Goal: Navigation & Orientation: Find specific page/section

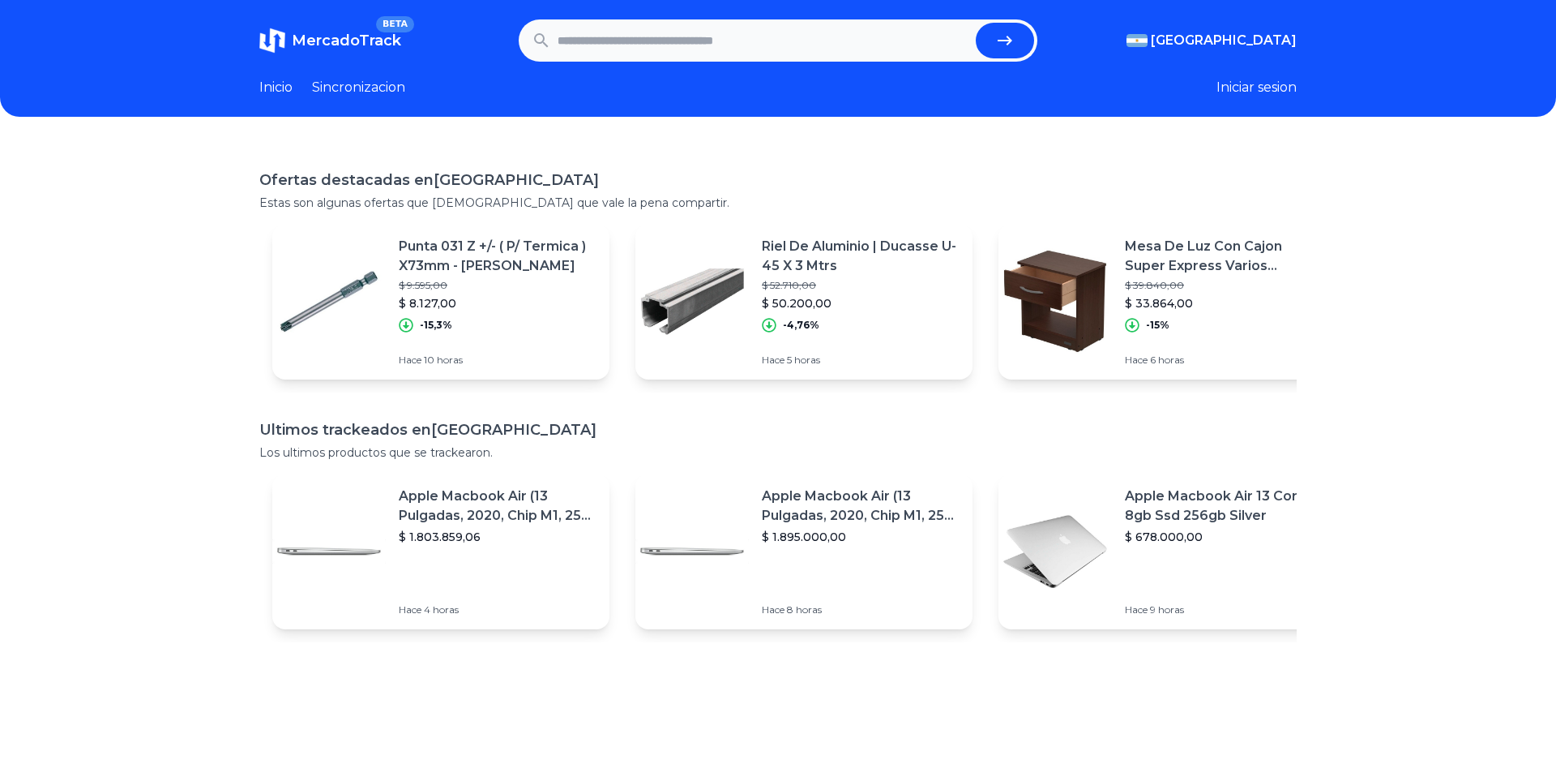
click at [1000, 41] on icon "submit" at bounding box center [1005, 41] width 15 height 10
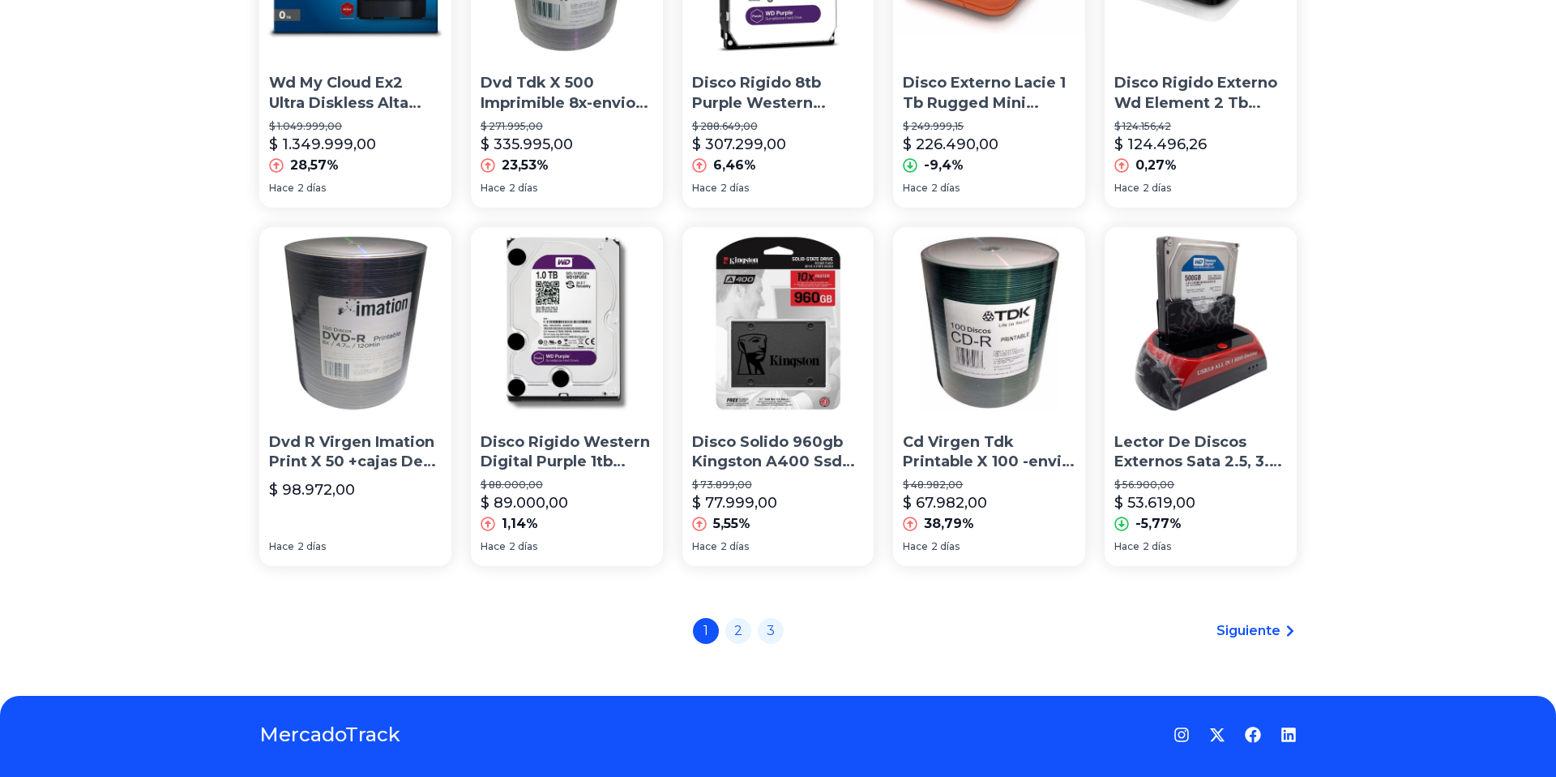
scroll to position [1059, 0]
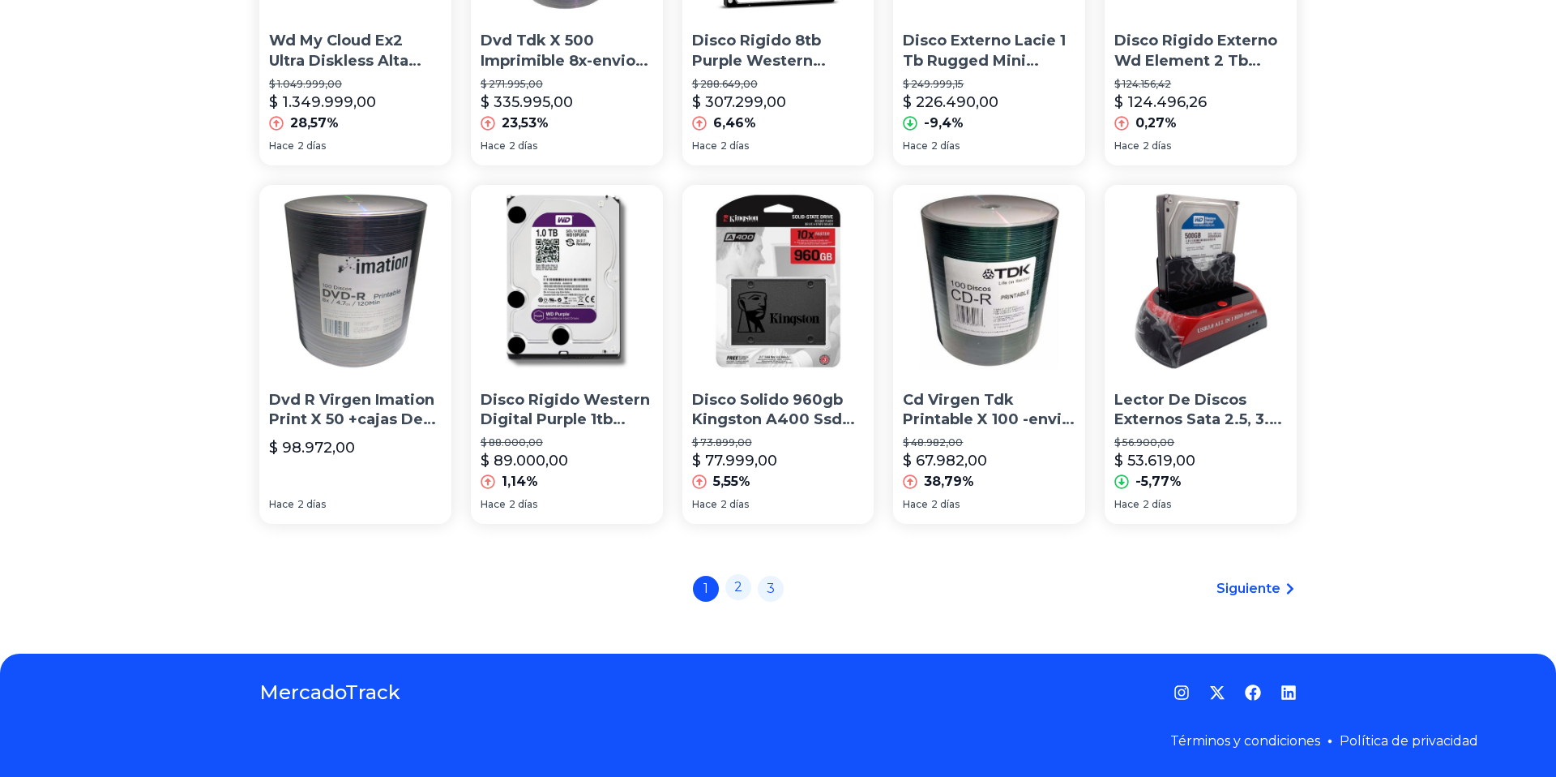
click at [734, 585] on link "2" at bounding box center [738, 587] width 26 height 26
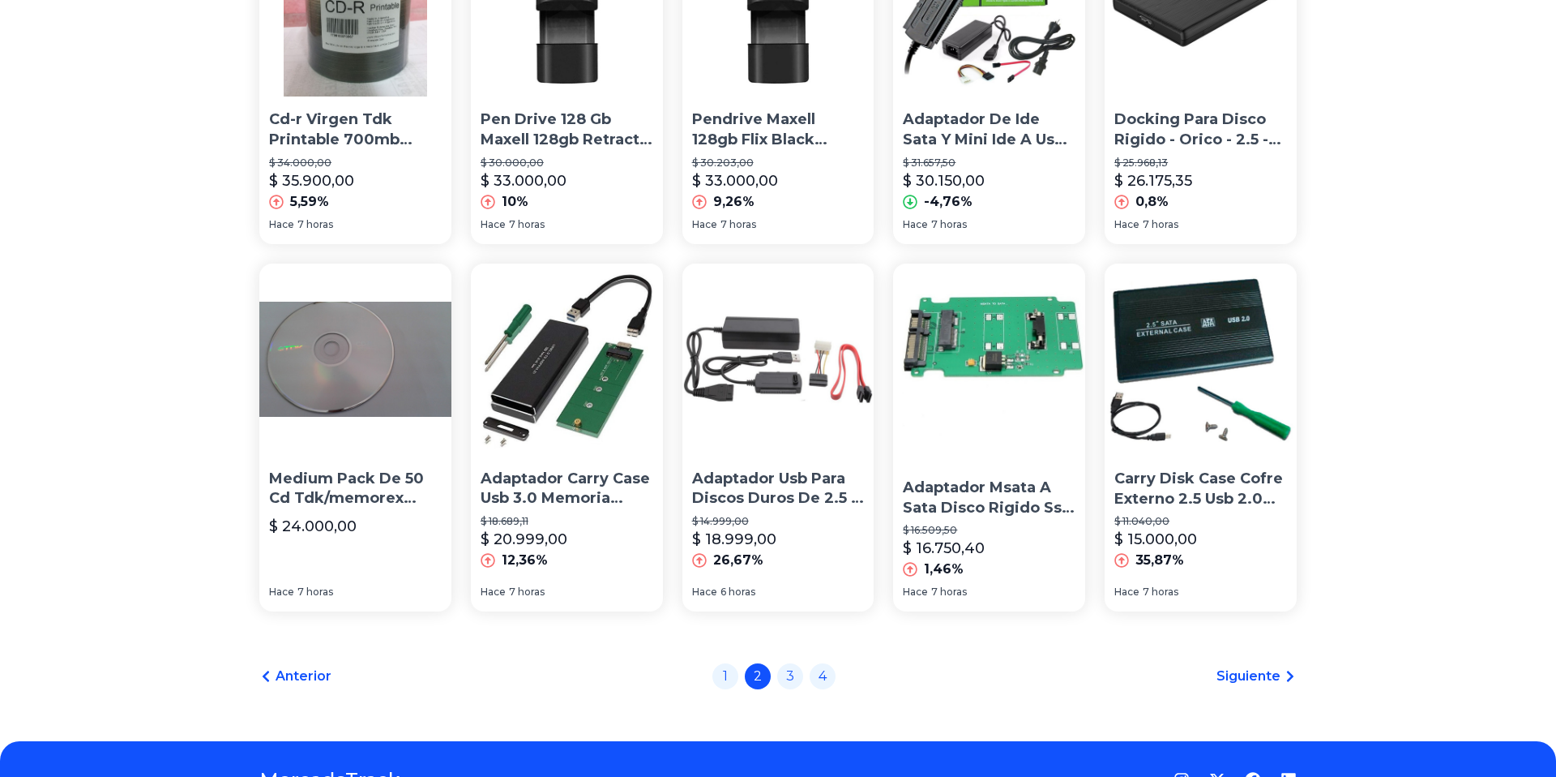
scroll to position [1059, 0]
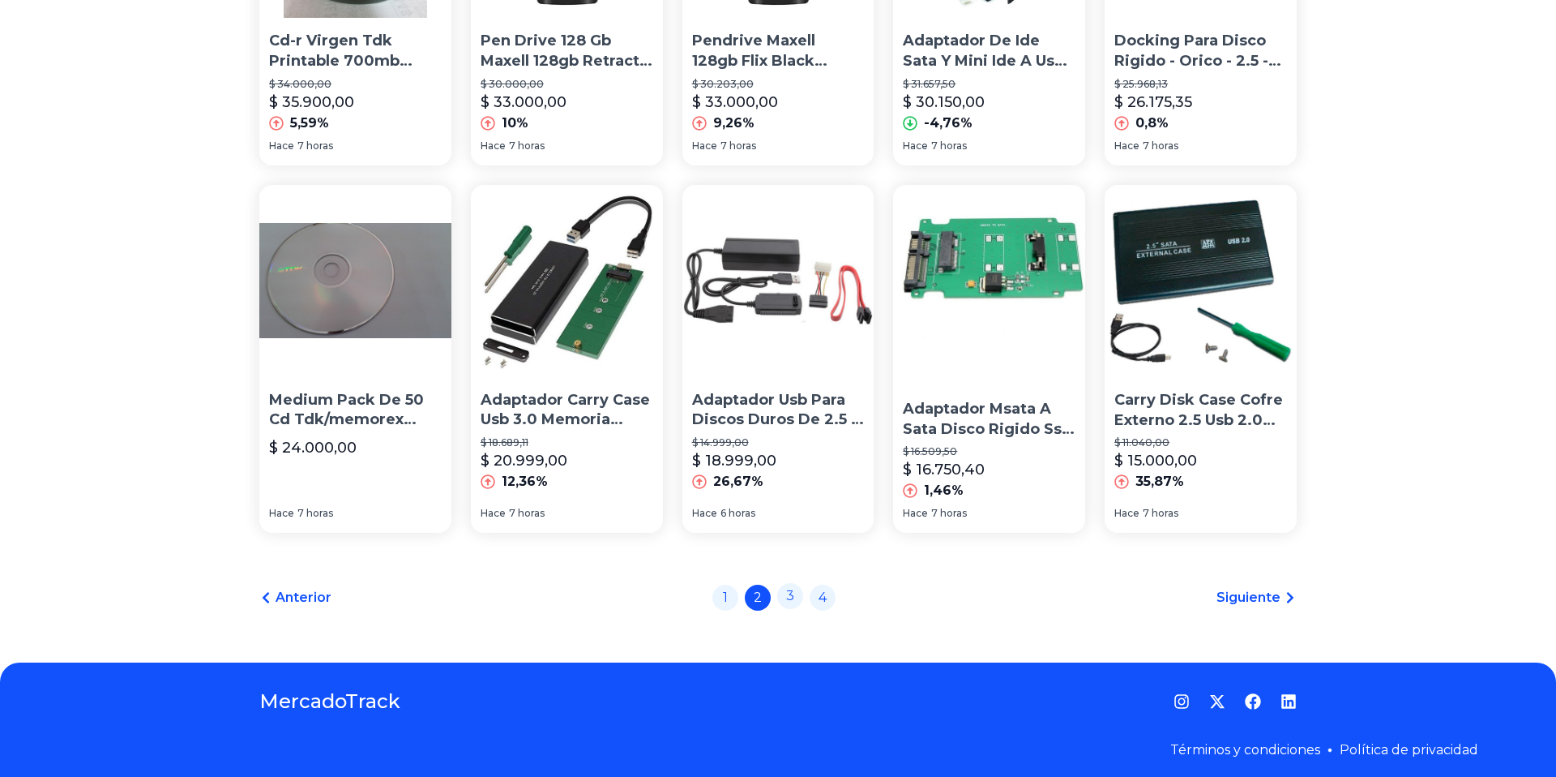
click at [785, 588] on link "3" at bounding box center [790, 596] width 26 height 26
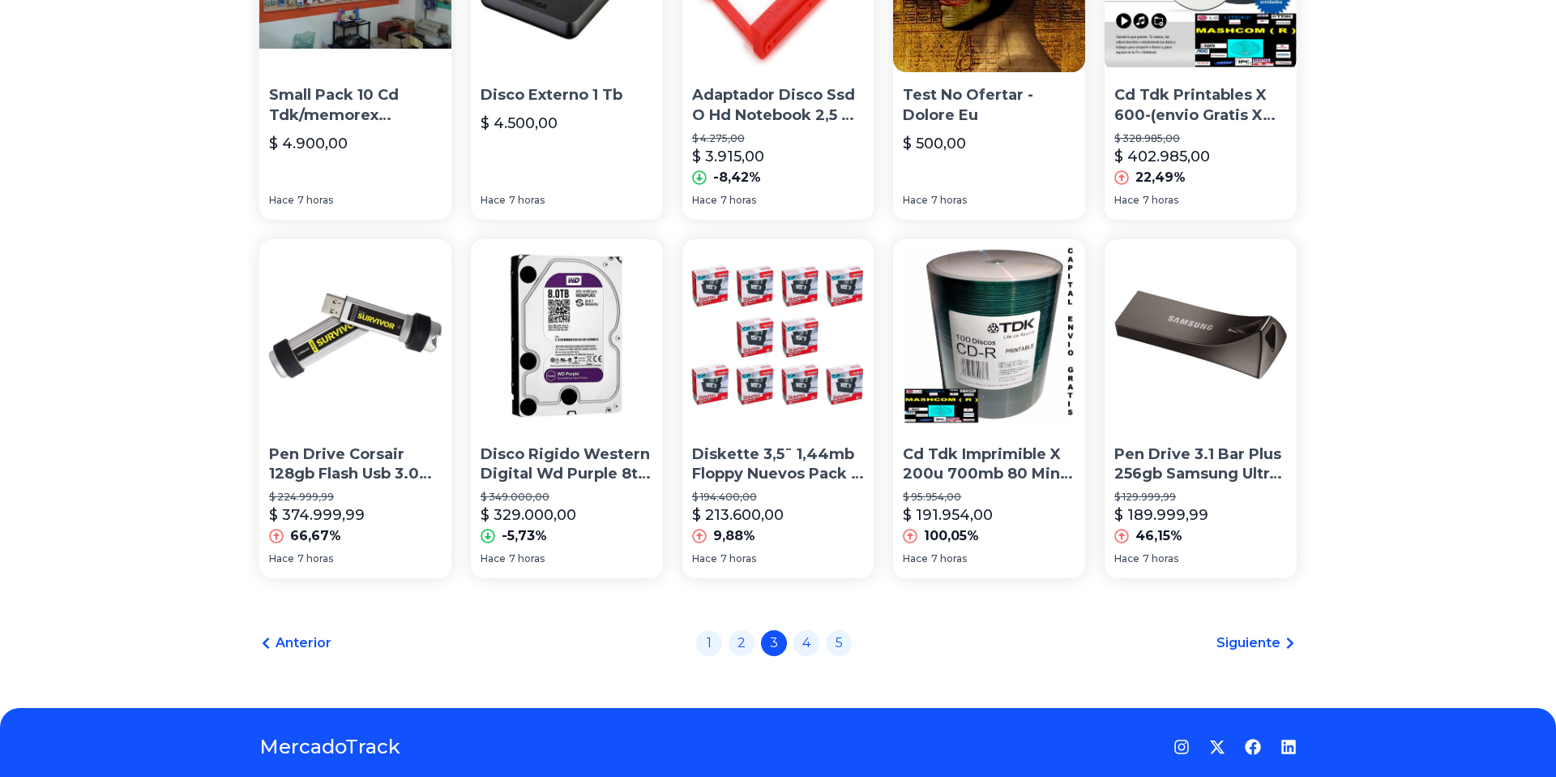
scroll to position [1059, 0]
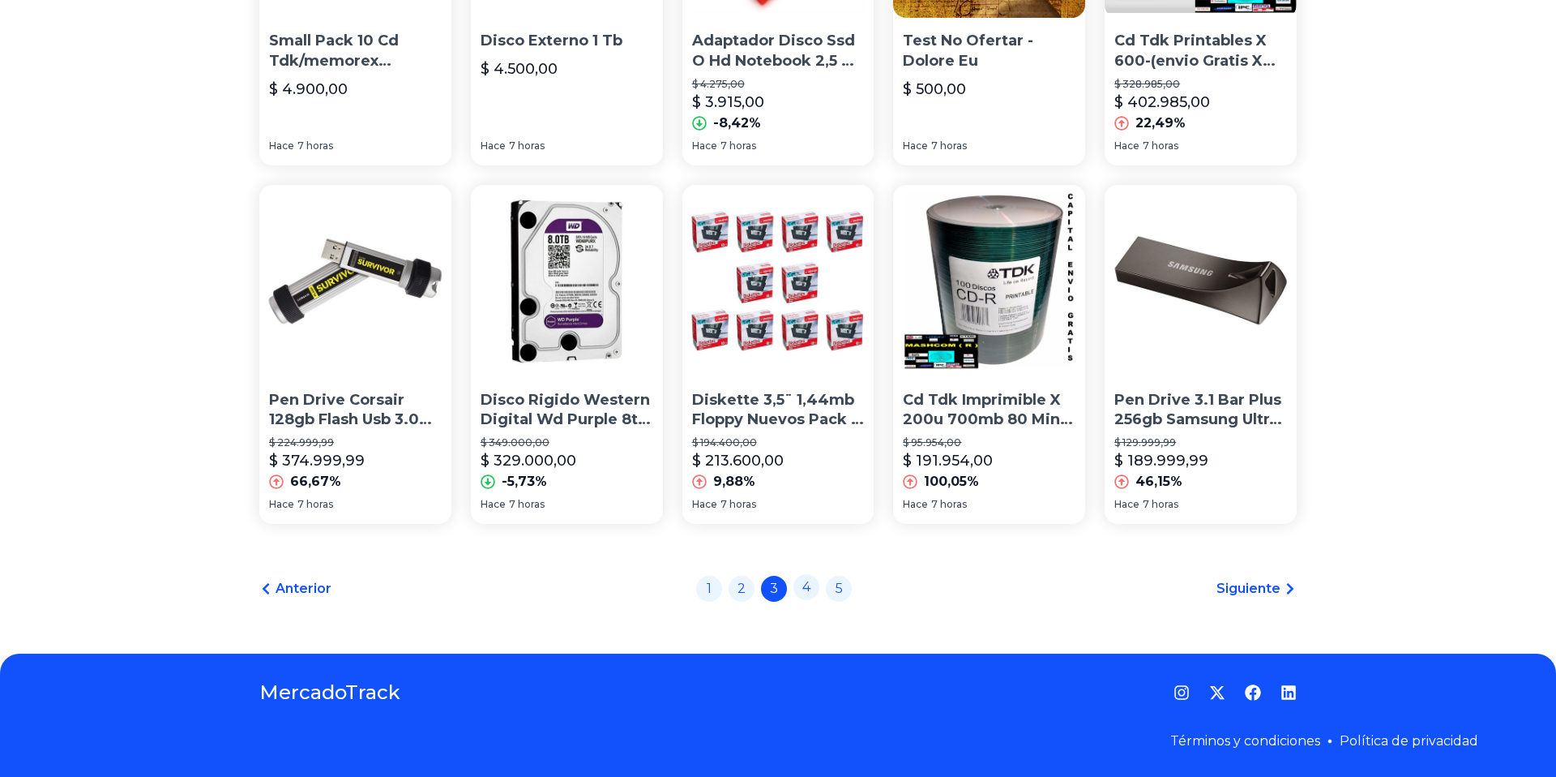
click at [804, 583] on link "4" at bounding box center [807, 587] width 26 height 26
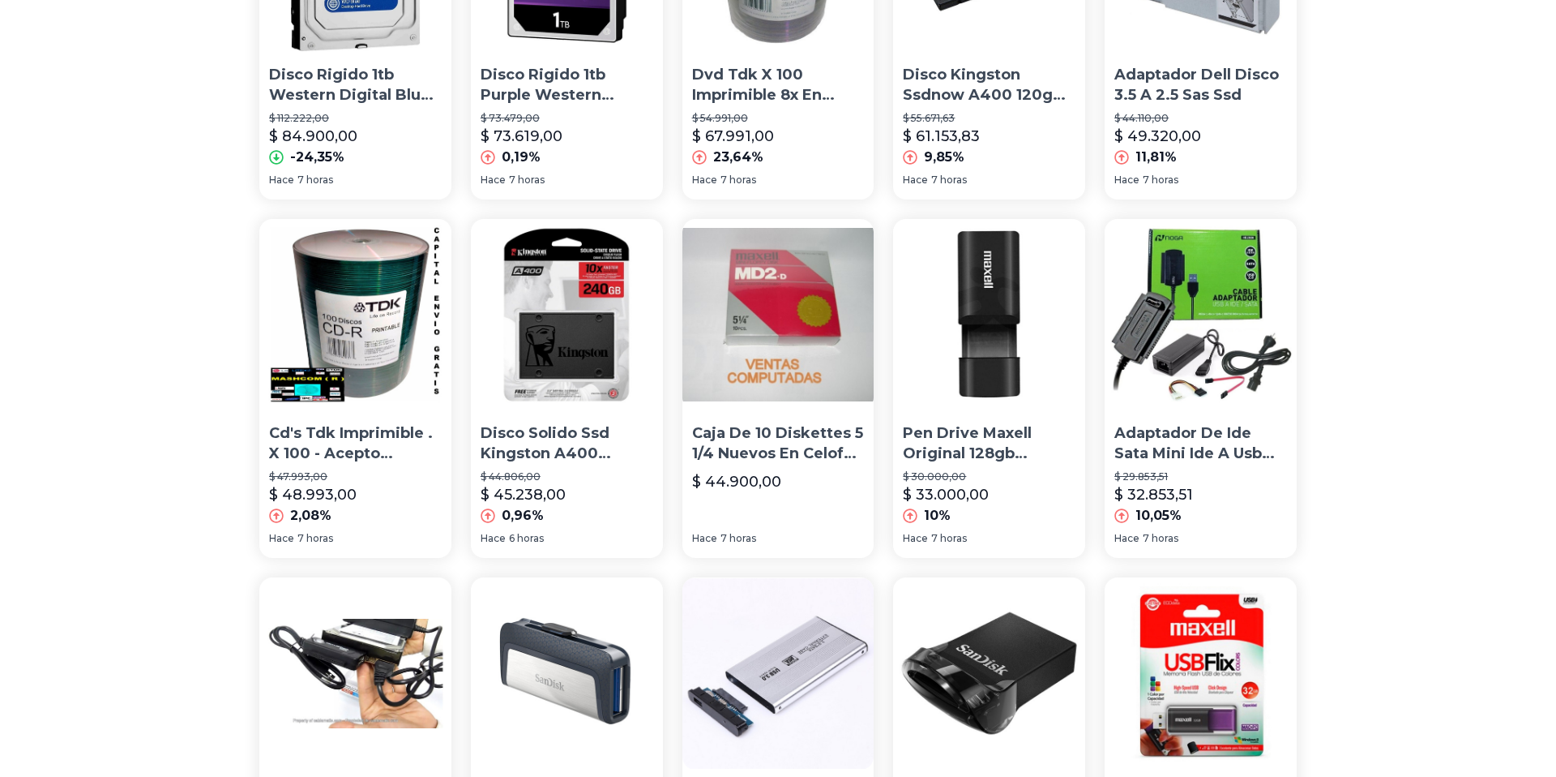
scroll to position [669, 0]
